Goal: Task Accomplishment & Management: Use online tool/utility

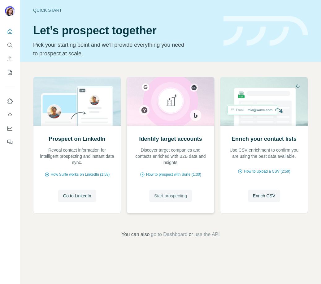
click at [165, 197] on span "Start prospecting" at bounding box center [170, 196] width 33 height 6
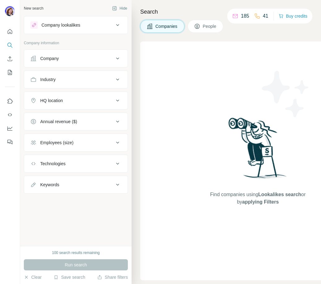
click at [126, 27] on button "Company lookalikes" at bounding box center [75, 25] width 103 height 15
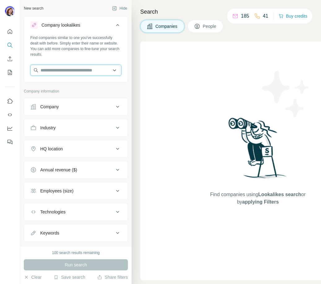
click at [97, 71] on input "text" at bounding box center [75, 70] width 91 height 11
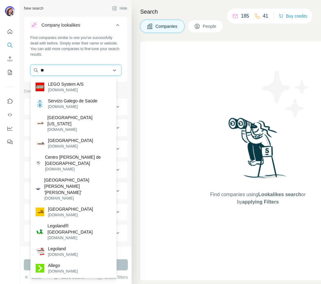
type input "*"
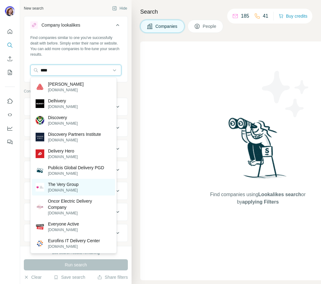
type input "****"
click at [77, 191] on p "[DOMAIN_NAME]" at bounding box center [63, 190] width 31 height 6
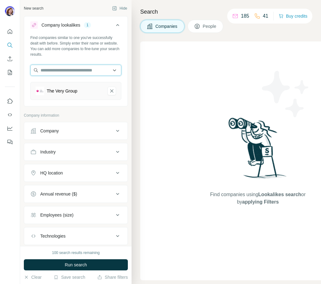
click at [90, 69] on input "text" at bounding box center [75, 70] width 91 height 11
type input "*"
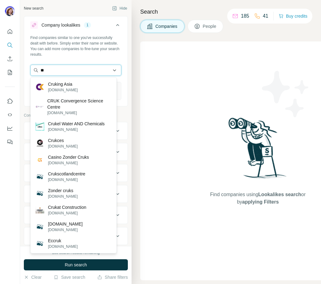
type input "*"
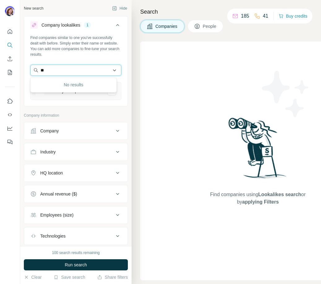
type input "*"
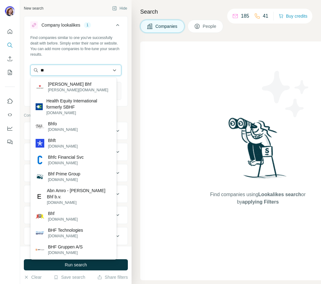
type input "*"
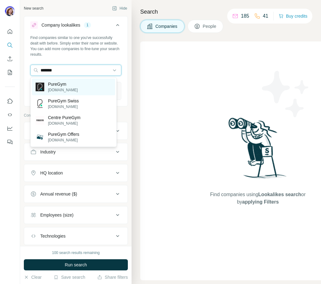
type input "*******"
click at [65, 87] on p "[DOMAIN_NAME]" at bounding box center [63, 90] width 30 height 6
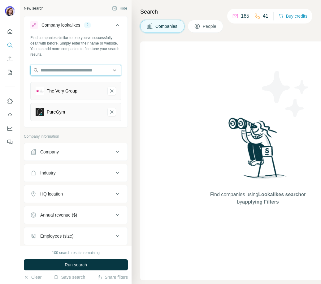
click at [69, 68] on input "text" at bounding box center [75, 70] width 91 height 11
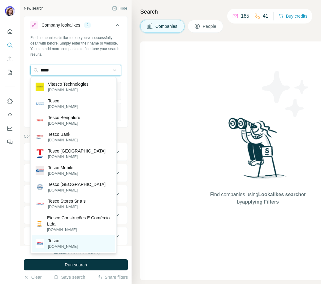
type input "*****"
click at [74, 244] on div "Tesco [DOMAIN_NAME]" at bounding box center [73, 243] width 83 height 17
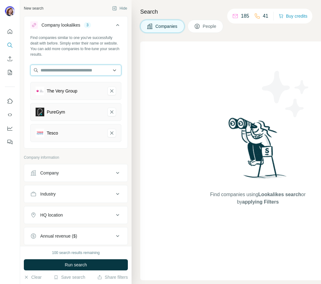
click at [61, 70] on input "text" at bounding box center [75, 70] width 91 height 11
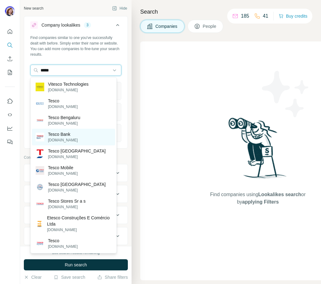
type input "*****"
click at [69, 139] on p "[DOMAIN_NAME]" at bounding box center [63, 140] width 30 height 6
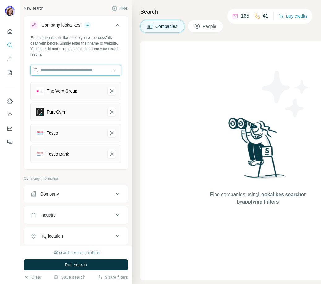
click at [77, 70] on input "text" at bounding box center [75, 70] width 91 height 11
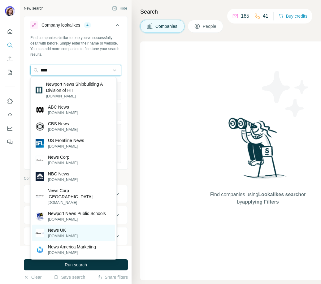
type input "****"
click at [66, 227] on p "News UK" at bounding box center [63, 230] width 30 height 6
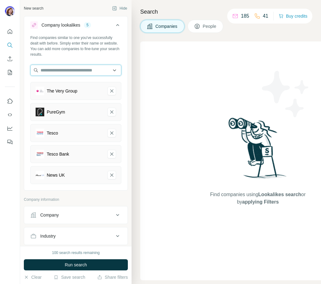
click at [57, 73] on input "text" at bounding box center [75, 70] width 91 height 11
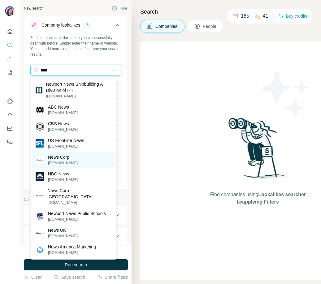
type input "****"
click at [70, 158] on p "News Corp" at bounding box center [63, 157] width 30 height 6
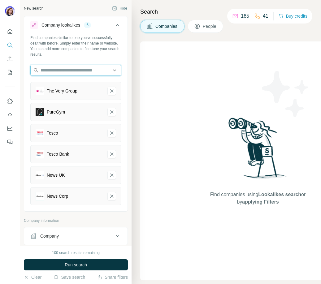
click at [66, 70] on input "text" at bounding box center [75, 70] width 91 height 11
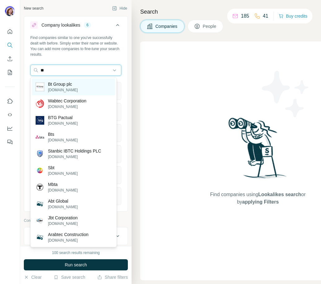
type input "**"
click at [71, 86] on p "Bt Group plc" at bounding box center [63, 84] width 30 height 6
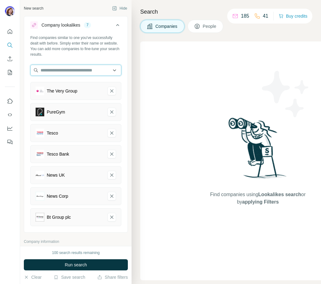
click at [68, 70] on input "text" at bounding box center [75, 70] width 91 height 11
type input "*"
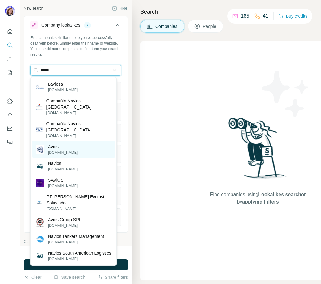
type input "*****"
click at [62, 150] on p "[DOMAIN_NAME]" at bounding box center [63, 153] width 30 height 6
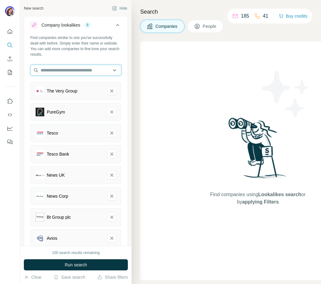
click at [49, 69] on input "text" at bounding box center [75, 70] width 91 height 11
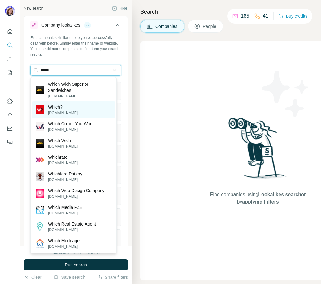
type input "*****"
click at [53, 105] on p "Which?" at bounding box center [63, 107] width 30 height 6
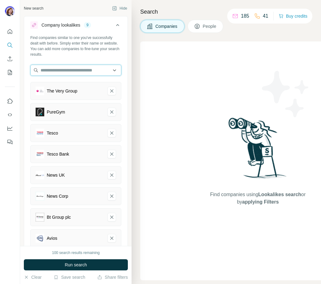
click at [58, 71] on input "text" at bounding box center [75, 70] width 91 height 11
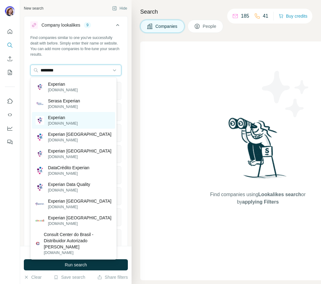
type input "********"
click at [75, 116] on div "Experian [DOMAIN_NAME]" at bounding box center [73, 120] width 83 height 17
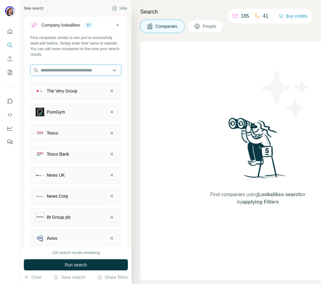
click at [69, 72] on input "text" at bounding box center [75, 70] width 91 height 11
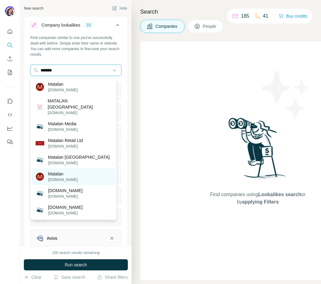
type input "*******"
click at [74, 170] on div "[PERSON_NAME][DOMAIN_NAME]" at bounding box center [73, 176] width 83 height 17
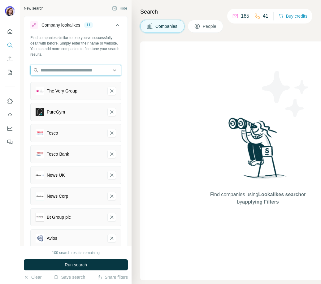
click at [71, 70] on input "text" at bounding box center [75, 70] width 91 height 11
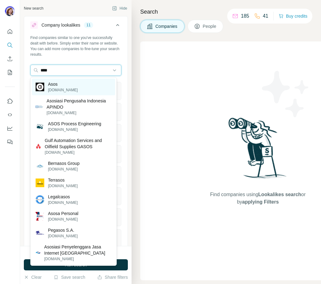
type input "****"
click at [52, 86] on p "Asos" at bounding box center [63, 84] width 30 height 6
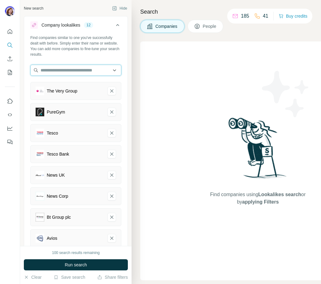
click at [60, 67] on input "text" at bounding box center [75, 70] width 91 height 11
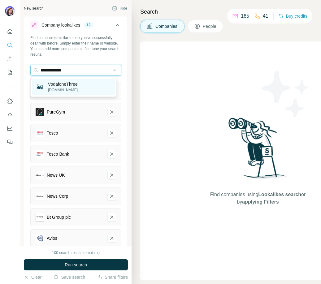
type input "**********"
click at [66, 84] on p "VodafoneThree" at bounding box center [63, 84] width 30 height 6
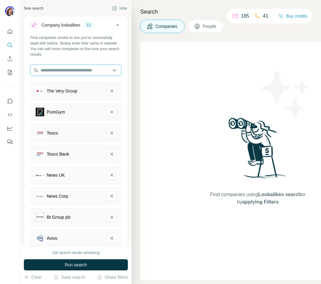
click at [71, 69] on input "text" at bounding box center [75, 70] width 91 height 11
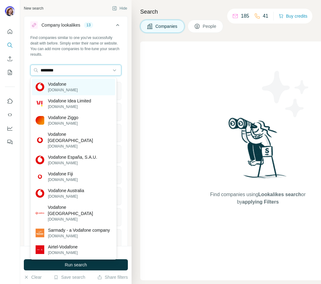
type input "********"
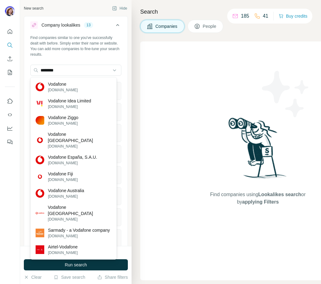
click at [64, 89] on p "[DOMAIN_NAME]" at bounding box center [63, 90] width 30 height 6
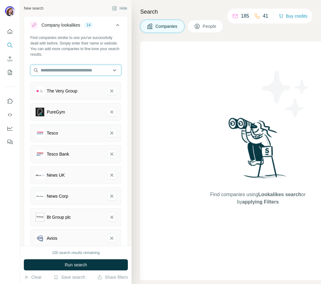
click at [71, 69] on input "text" at bounding box center [75, 70] width 91 height 11
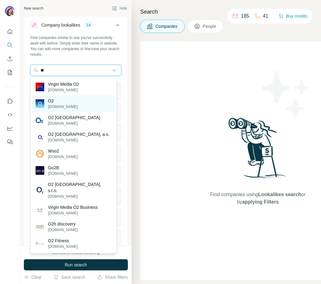
type input "**"
click at [71, 103] on div "O2 [DOMAIN_NAME]" at bounding box center [73, 103] width 83 height 17
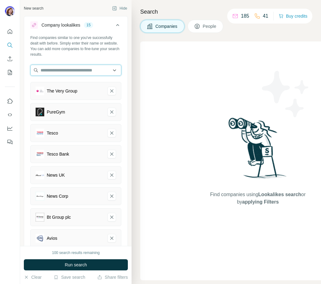
click at [63, 72] on input "text" at bounding box center [75, 70] width 91 height 11
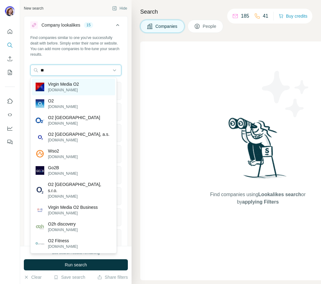
type input "**"
click at [68, 89] on p "[DOMAIN_NAME]" at bounding box center [63, 90] width 31 height 6
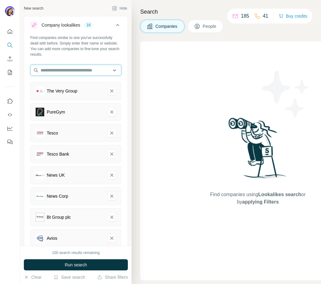
click at [71, 72] on input "text" at bounding box center [75, 70] width 91 height 11
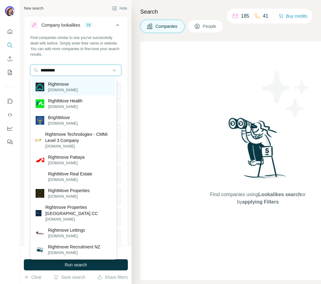
type input "*********"
click at [62, 87] on p "Rightmove" at bounding box center [63, 84] width 30 height 6
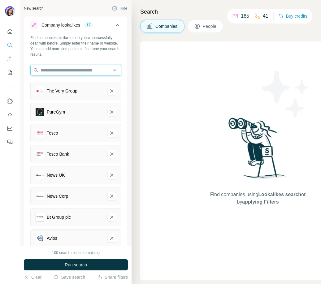
click at [51, 73] on input "text" at bounding box center [75, 70] width 91 height 11
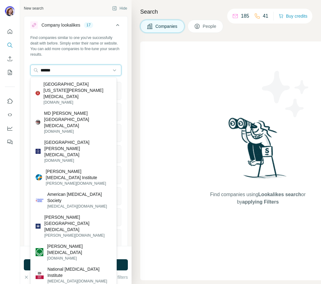
type input "******"
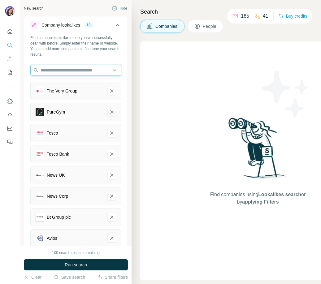
click at [65, 69] on input "text" at bounding box center [75, 70] width 91 height 11
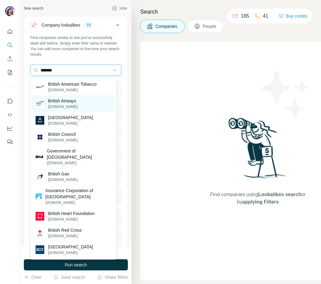
type input "*******"
click at [61, 102] on p "British Airways" at bounding box center [63, 101] width 30 height 6
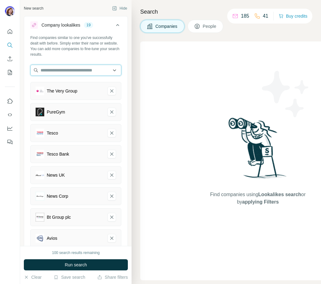
click at [58, 70] on input "text" at bounding box center [75, 70] width 91 height 11
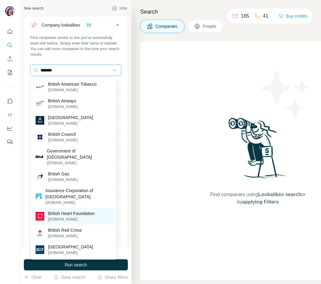
type input "*******"
click at [82, 219] on p "[DOMAIN_NAME]" at bounding box center [71, 219] width 47 height 6
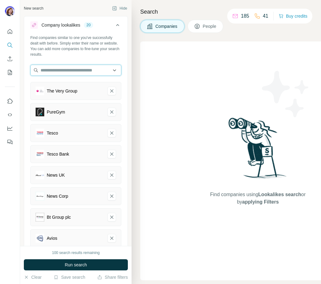
click at [63, 72] on input "text" at bounding box center [75, 70] width 91 height 11
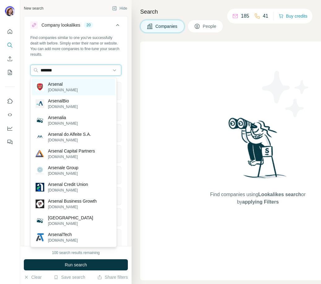
type input "*******"
click at [56, 86] on p "Arsenal" at bounding box center [63, 84] width 30 height 6
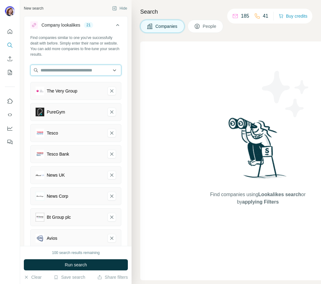
click at [62, 71] on input "text" at bounding box center [75, 70] width 91 height 11
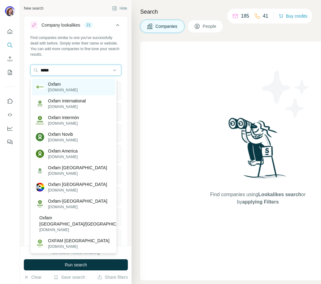
type input "*****"
click at [67, 86] on p "Oxfam" at bounding box center [63, 84] width 30 height 6
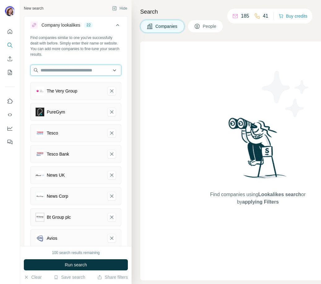
click at [68, 70] on input "text" at bounding box center [75, 70] width 91 height 11
type input "*"
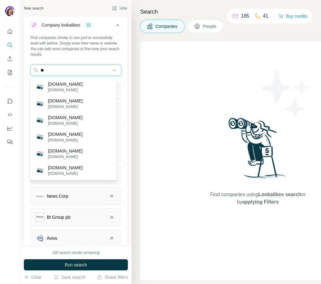
type input "*"
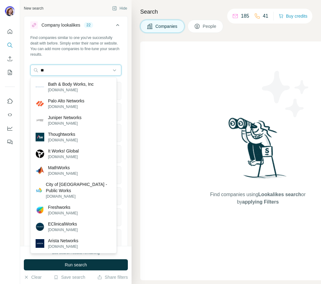
type input "*"
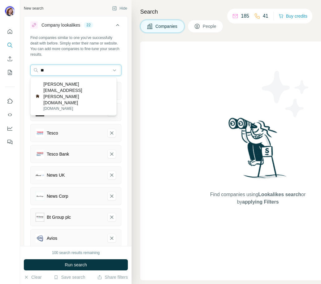
type input "*"
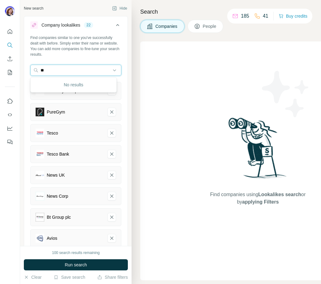
type input "*"
type input "*****"
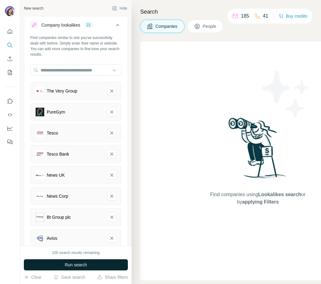
click at [88, 264] on button "Run search" at bounding box center [76, 264] width 104 height 11
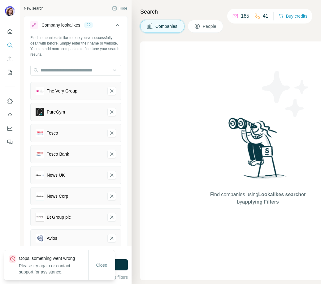
click at [102, 261] on button "Close" at bounding box center [102, 264] width 20 height 11
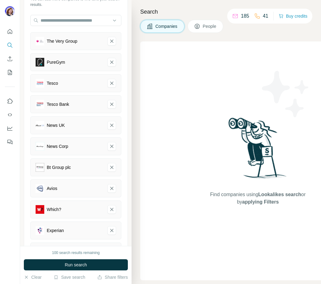
scroll to position [69, 0]
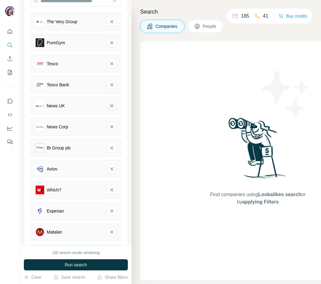
click at [109, 106] on icon "News UK-remove-button" at bounding box center [112, 106] width 6 height 6
click at [109, 63] on icon "Tesco-remove-button" at bounding box center [112, 64] width 6 height 6
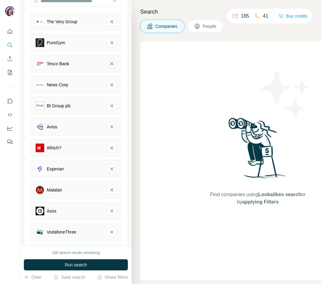
click at [109, 66] on icon "Tesco Bank-remove-button" at bounding box center [112, 64] width 6 height 6
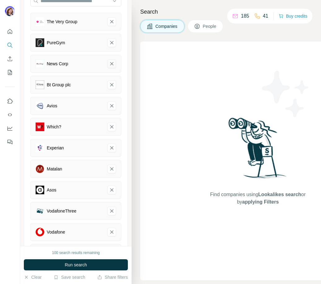
click at [109, 66] on icon "News Corp-remove-button" at bounding box center [112, 64] width 6 height 6
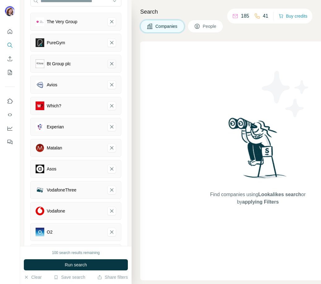
click at [110, 65] on icon "Bt Group plc-remove-button" at bounding box center [111, 63] width 3 height 3
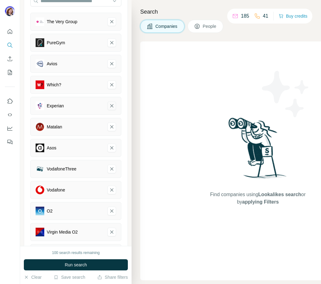
click at [110, 105] on icon "Experian-remove-button" at bounding box center [111, 105] width 3 height 3
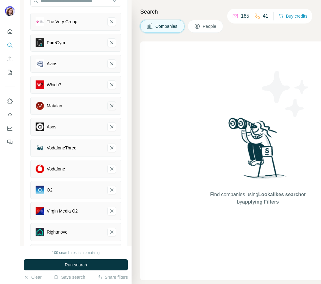
click at [109, 105] on icon "Matalan-remove-button" at bounding box center [112, 106] width 6 height 6
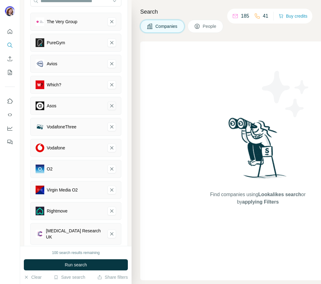
click at [109, 108] on icon "Asos-remove-button" at bounding box center [112, 106] width 6 height 6
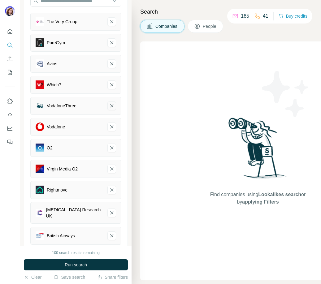
click at [109, 104] on icon "VodafoneThree-remove-button" at bounding box center [112, 106] width 6 height 6
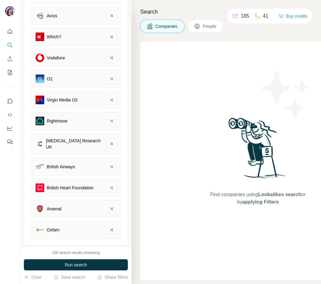
scroll to position [151, 0]
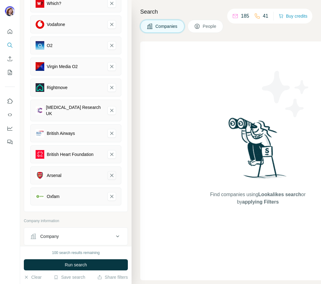
click at [109, 172] on icon "Arsenal-remove-button" at bounding box center [112, 175] width 6 height 6
click at [109, 172] on icon "Oxfam-remove-button" at bounding box center [112, 175] width 6 height 6
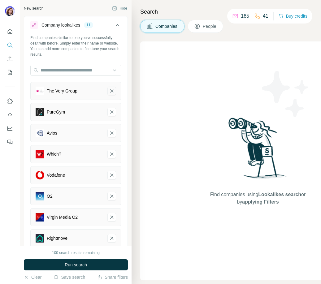
click at [109, 93] on icon "The Very Group-remove-button" at bounding box center [112, 91] width 6 height 6
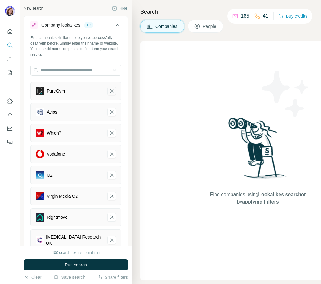
click at [109, 94] on icon "PureGym-remove-button" at bounding box center [112, 91] width 6 height 6
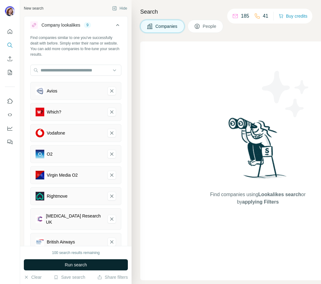
click at [80, 266] on span "Run search" at bounding box center [76, 264] width 22 height 6
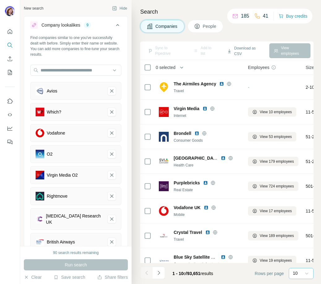
click at [305, 272] on icon at bounding box center [306, 273] width 6 height 6
click at [296, 223] on p "60" at bounding box center [296, 226] width 5 height 6
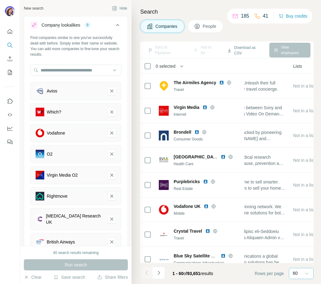
scroll to position [0, 217]
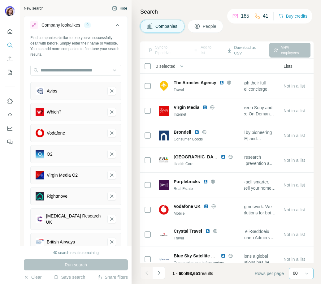
click at [118, 6] on button "Hide" at bounding box center [120, 8] width 24 height 9
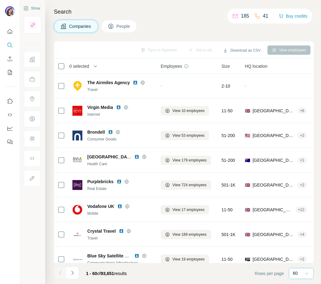
scroll to position [0, 0]
click at [266, 66] on span "HQ location" at bounding box center [256, 66] width 23 height 6
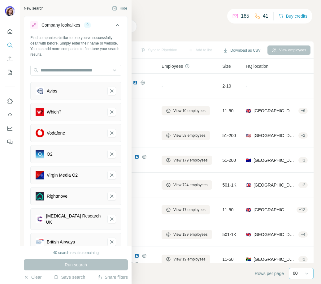
scroll to position [206, 0]
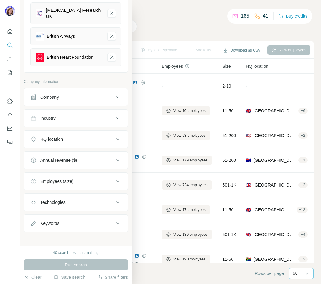
click at [115, 136] on icon at bounding box center [117, 138] width 7 height 7
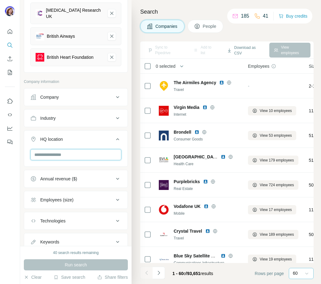
click at [57, 151] on input "text" at bounding box center [75, 154] width 91 height 11
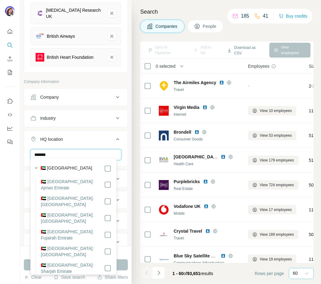
type input "********"
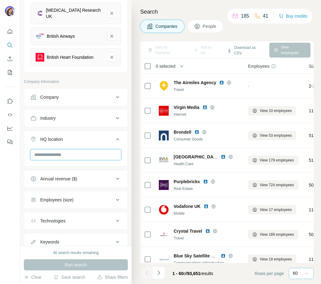
type input "*"
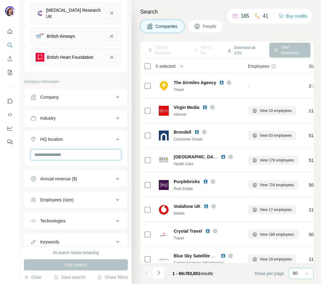
type input "*"
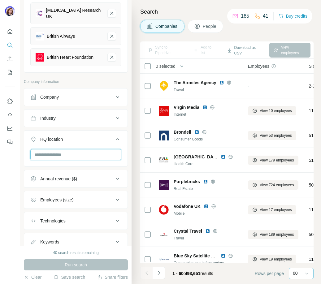
type input "*"
click at [73, 115] on div "Industry" at bounding box center [71, 118] width 83 height 6
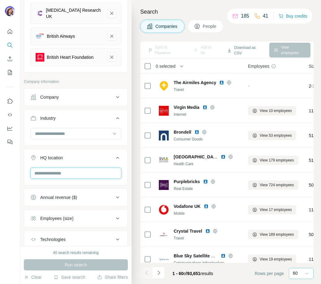
click at [78, 168] on input "text" at bounding box center [75, 173] width 91 height 11
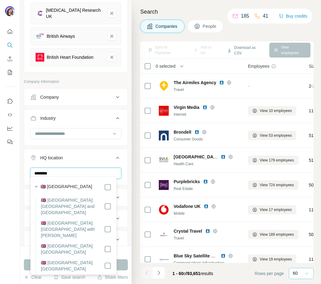
type input "********"
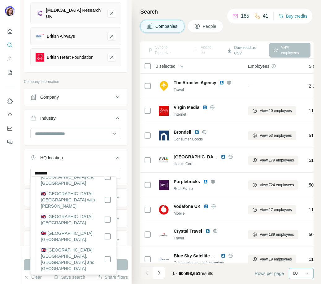
scroll to position [0, 0]
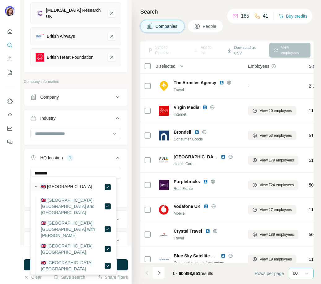
click at [36, 185] on icon "button" at bounding box center [36, 186] width 6 height 6
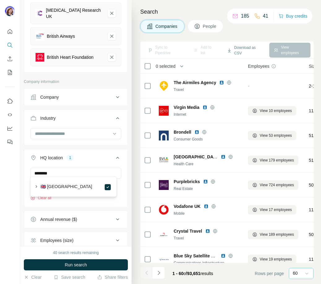
scroll to position [265, 0]
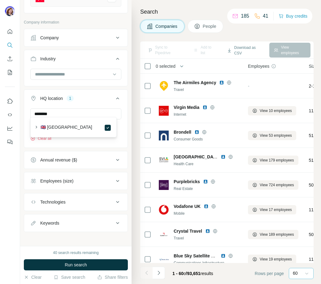
click at [105, 199] on div "Technologies" at bounding box center [71, 202] width 83 height 6
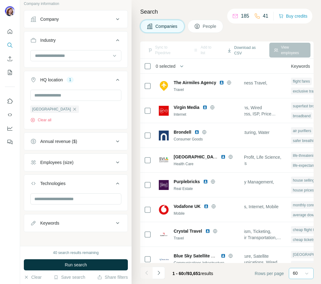
scroll to position [0, 568]
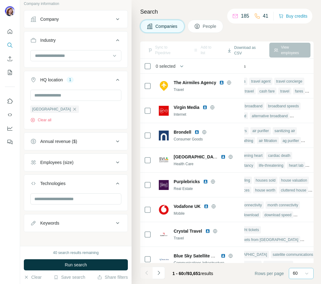
click at [114, 159] on icon at bounding box center [117, 162] width 7 height 7
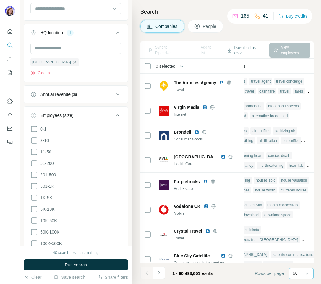
scroll to position [361, 0]
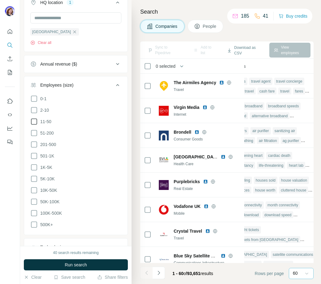
click at [34, 118] on icon at bounding box center [33, 121] width 7 height 7
click at [35, 130] on icon at bounding box center [33, 132] width 7 height 7
click at [34, 141] on icon at bounding box center [33, 144] width 7 height 7
click at [36, 118] on icon at bounding box center [34, 121] width 6 height 6
click at [36, 152] on icon at bounding box center [33, 155] width 7 height 7
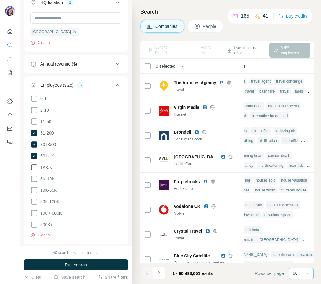
click at [35, 163] on icon at bounding box center [33, 166] width 7 height 7
click at [34, 175] on icon at bounding box center [33, 178] width 7 height 7
click at [33, 186] on icon at bounding box center [33, 189] width 7 height 7
click at [34, 198] on icon at bounding box center [33, 201] width 7 height 7
click at [34, 198] on icon at bounding box center [34, 201] width 6 height 6
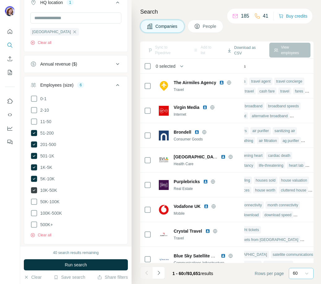
click at [32, 187] on icon at bounding box center [34, 190] width 6 height 6
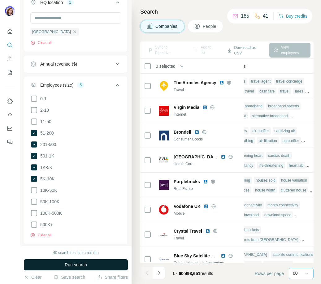
click at [99, 266] on button "Run search" at bounding box center [76, 264] width 104 height 11
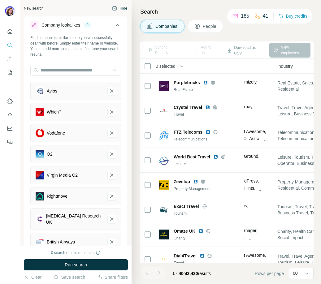
click at [112, 9] on icon "button" at bounding box center [114, 8] width 5 height 5
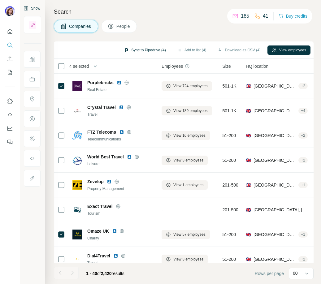
click at [141, 50] on button "Sync to Pipedrive (4)" at bounding box center [144, 49] width 50 height 9
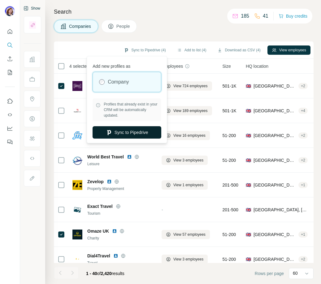
click at [136, 134] on button "Sync to Pipedrive" at bounding box center [126, 132] width 69 height 12
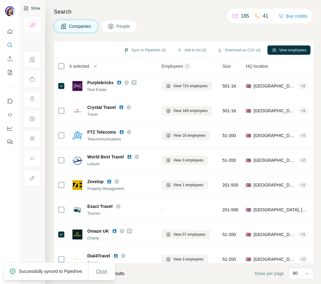
click at [103, 268] on span "Close" at bounding box center [101, 271] width 11 height 6
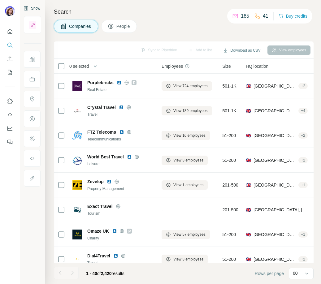
click at [122, 25] on span "People" at bounding box center [123, 26] width 14 height 6
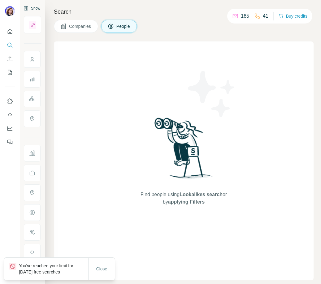
click at [79, 27] on span "Companies" at bounding box center [80, 26] width 23 height 6
